Goal: Information Seeking & Learning: Learn about a topic

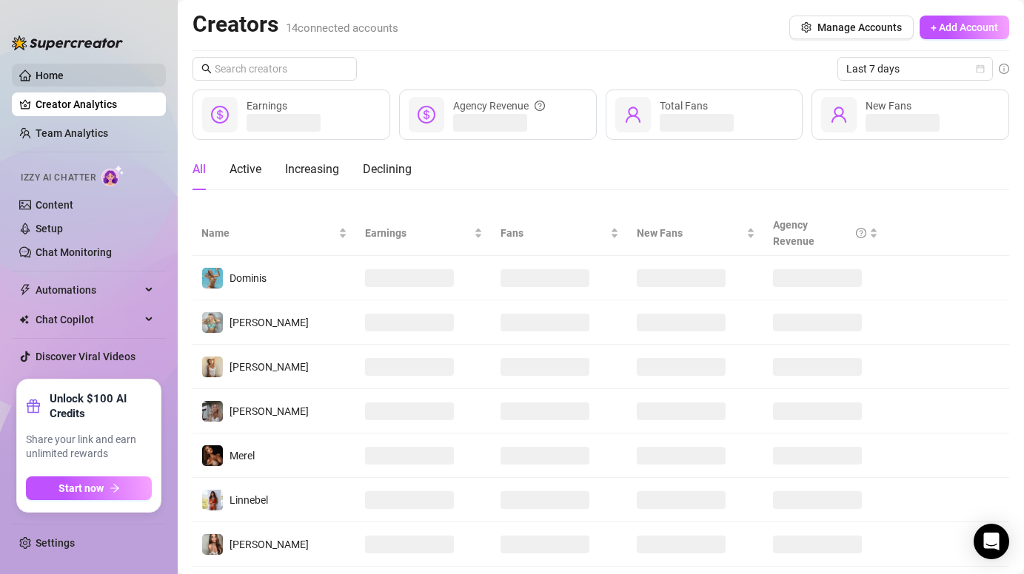
click at [64, 75] on link "Home" at bounding box center [50, 76] width 28 height 12
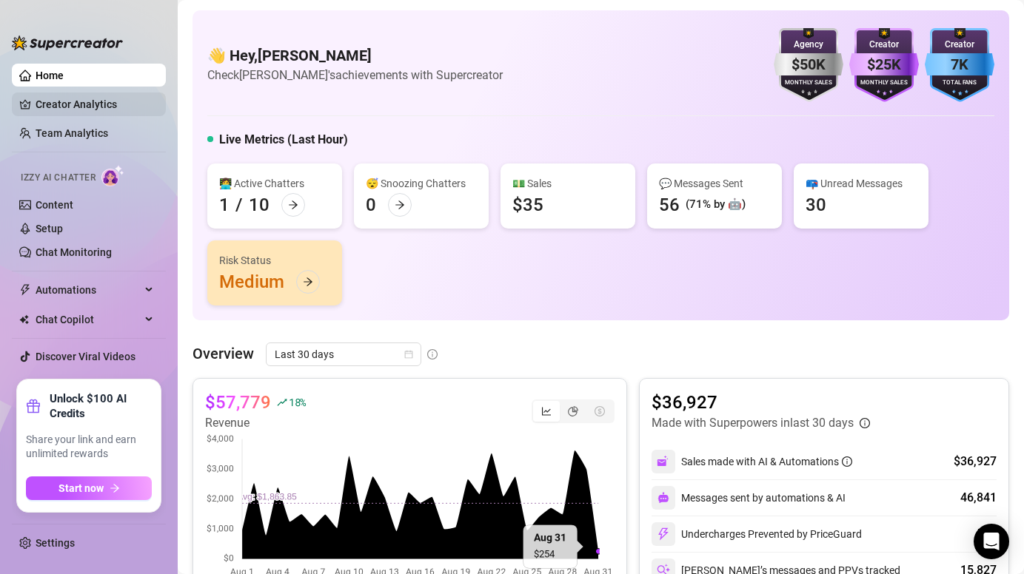
click at [61, 115] on link "Creator Analytics" at bounding box center [95, 105] width 118 height 24
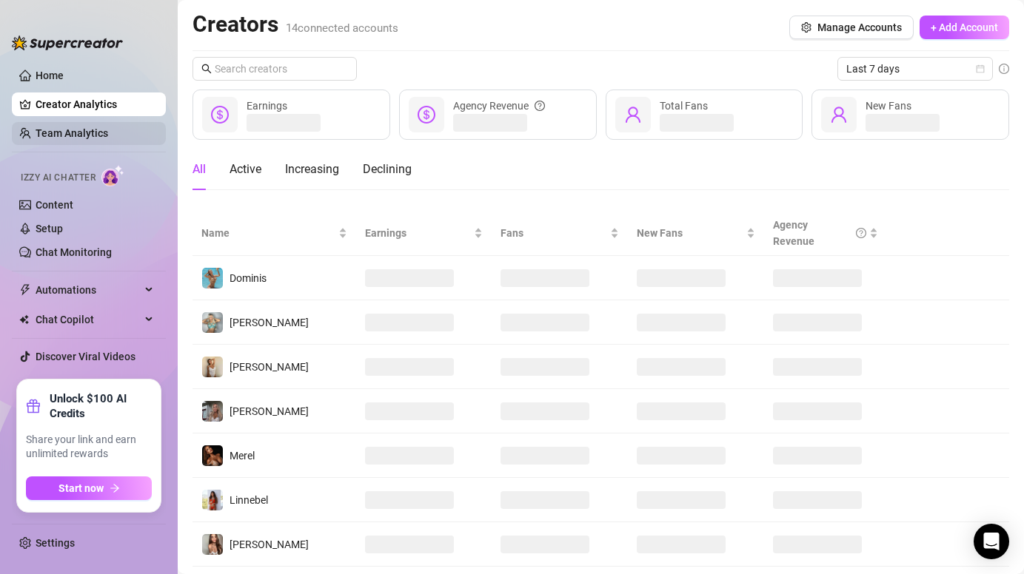
click at [70, 133] on link "Team Analytics" at bounding box center [72, 133] width 73 height 12
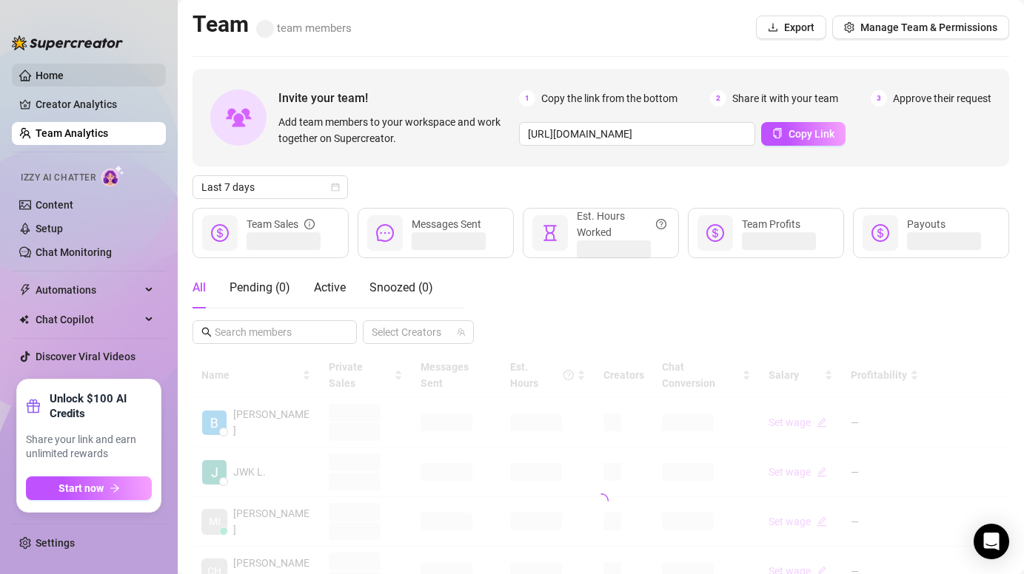
click at [64, 73] on link "Home" at bounding box center [50, 76] width 28 height 12
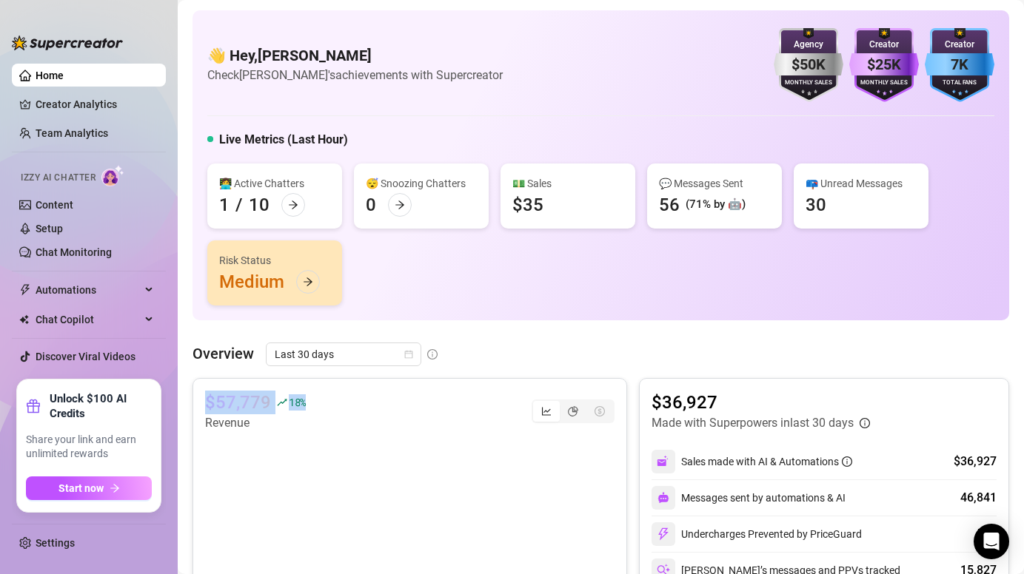
drag, startPoint x: 209, startPoint y: 400, endPoint x: 312, endPoint y: 400, distance: 102.9
click at [312, 400] on div "$57,779 18 % Revenue" at bounding box center [409, 411] width 409 height 41
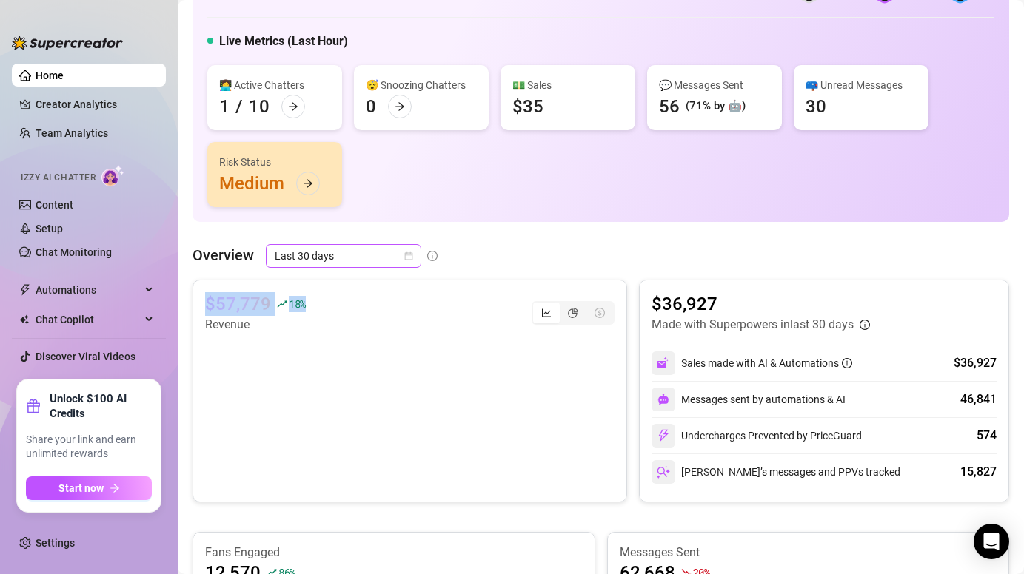
scroll to position [99, 0]
click at [239, 425] on canvas at bounding box center [409, 407] width 409 height 148
